Goal: Information Seeking & Learning: Learn about a topic

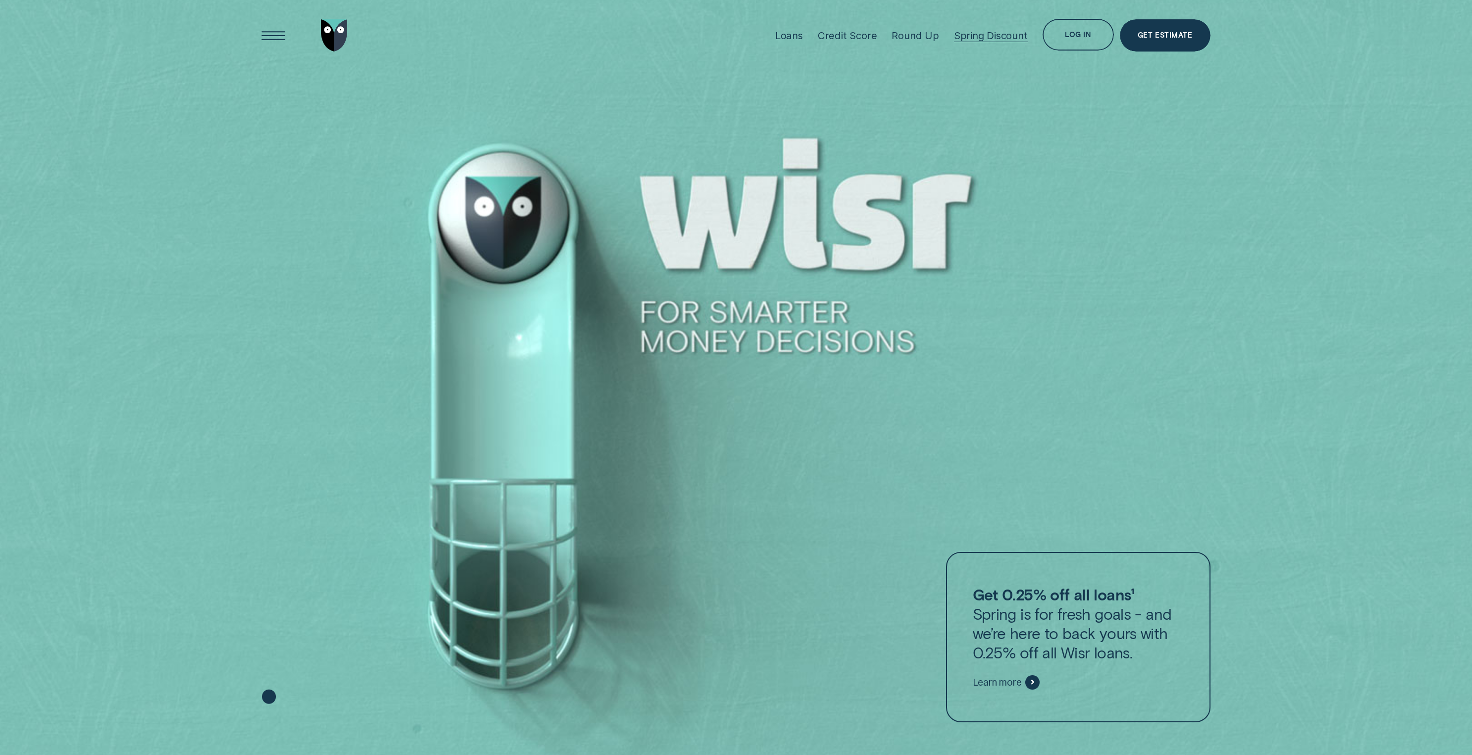
click at [975, 27] on div "Spring Discount" at bounding box center [991, 35] width 74 height 71
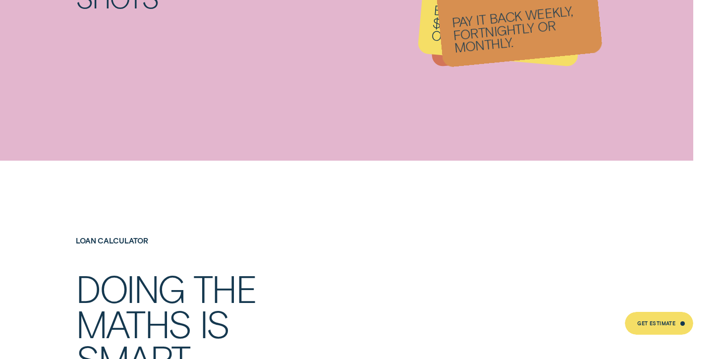
scroll to position [2222, 0]
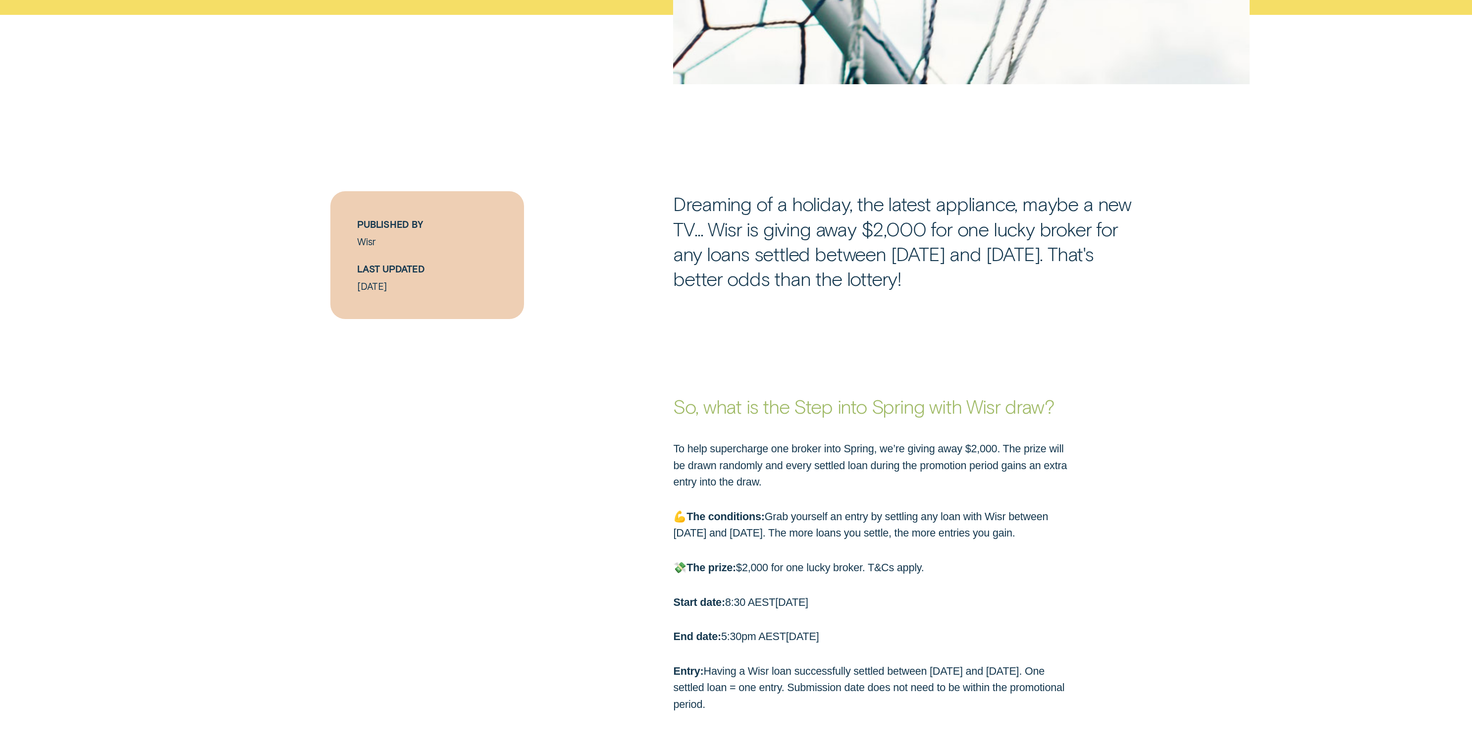
scroll to position [680, 0]
